Goal: Task Accomplishment & Management: Use online tool/utility

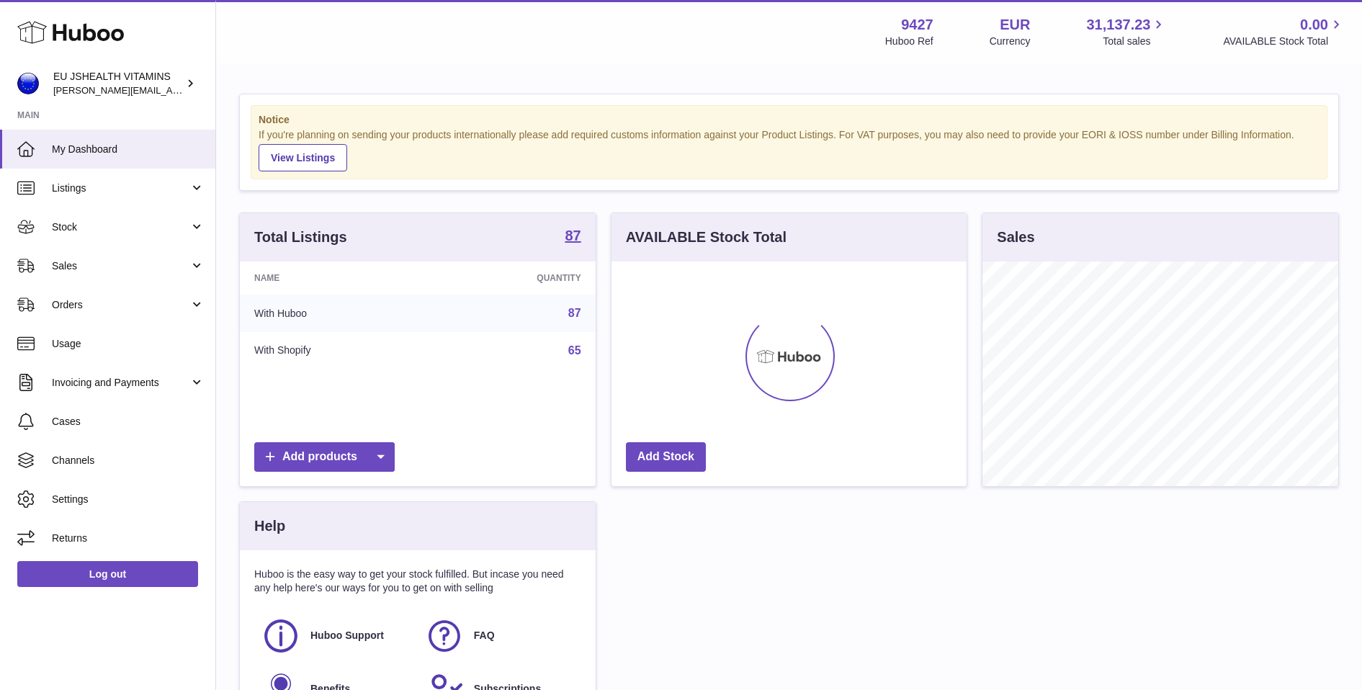
scroll to position [225, 355]
click at [125, 271] on span "Sales" at bounding box center [121, 266] width 138 height 14
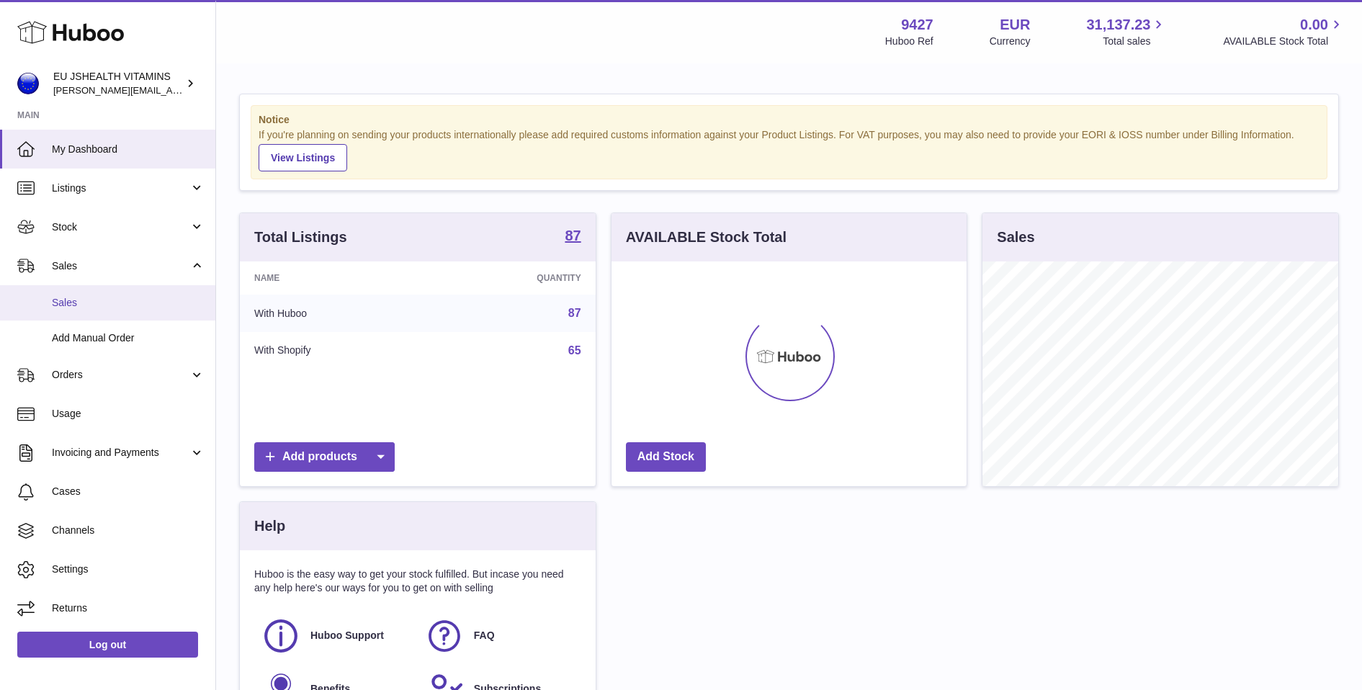
click at [67, 308] on span "Sales" at bounding box center [128, 303] width 153 height 14
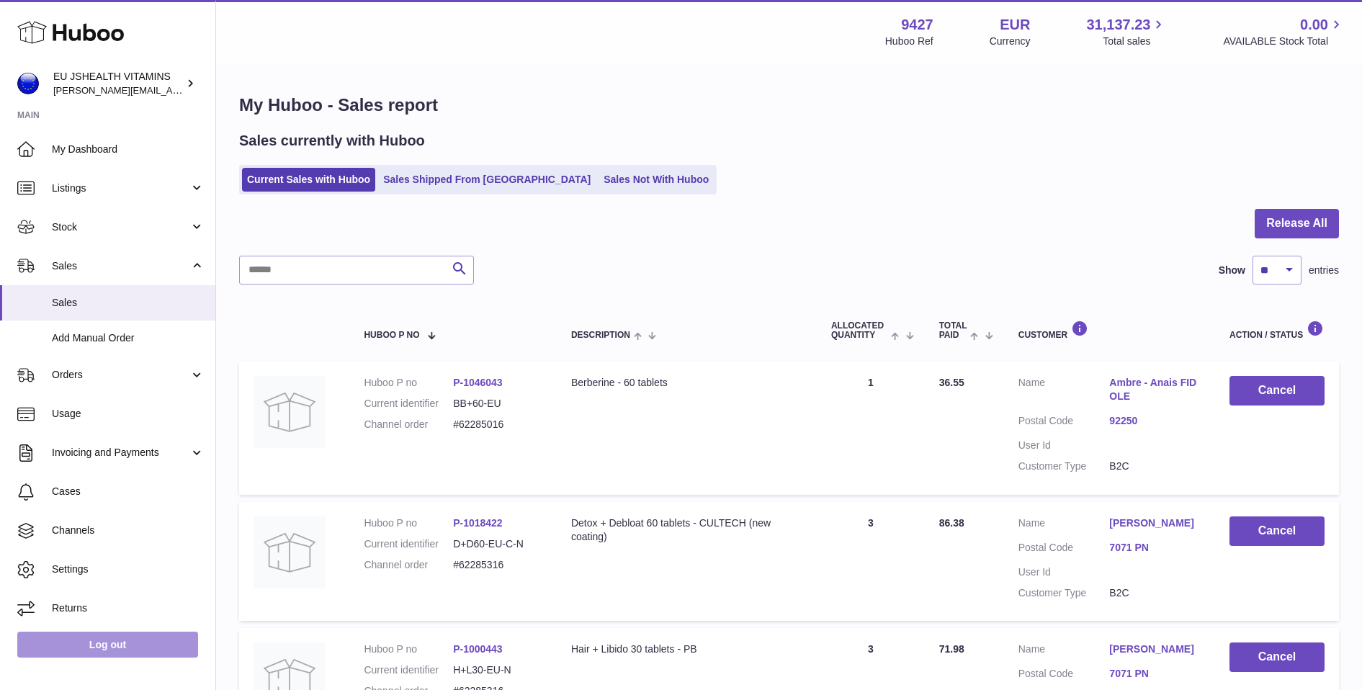
click at [148, 646] on link "Log out" at bounding box center [107, 645] width 181 height 26
